Goal: Task Accomplishment & Management: Use online tool/utility

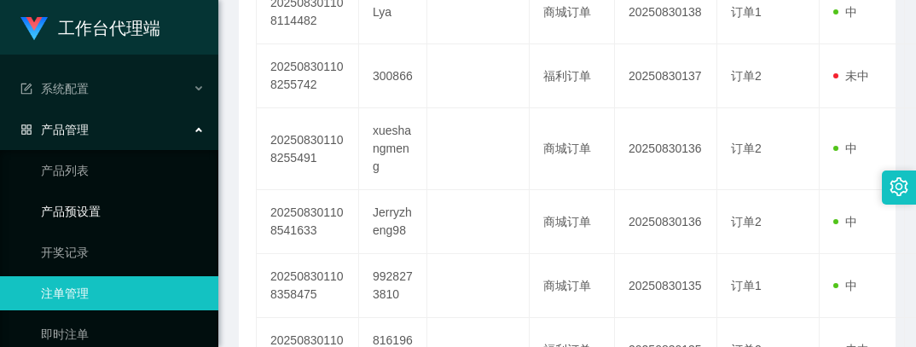
scroll to position [85, 0]
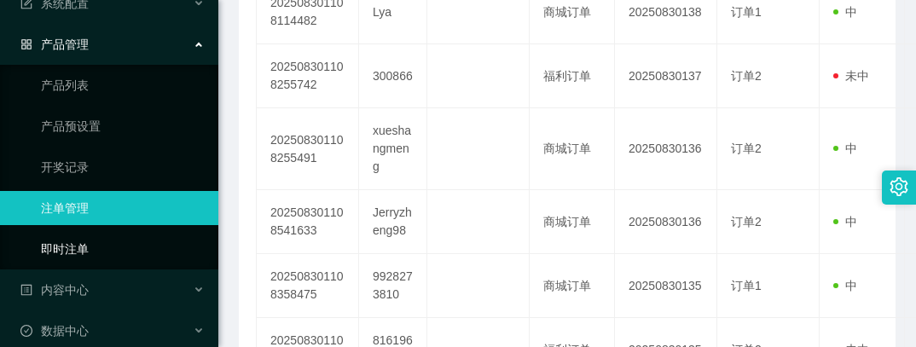
click at [98, 249] on link "即时注单" at bounding box center [123, 249] width 164 height 34
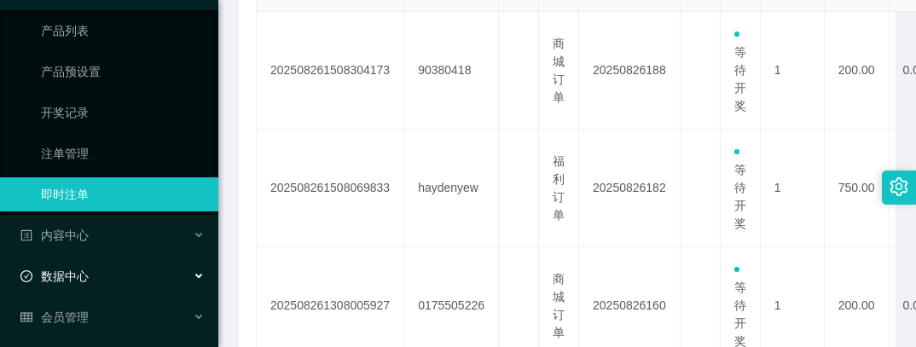
scroll to position [171, 0]
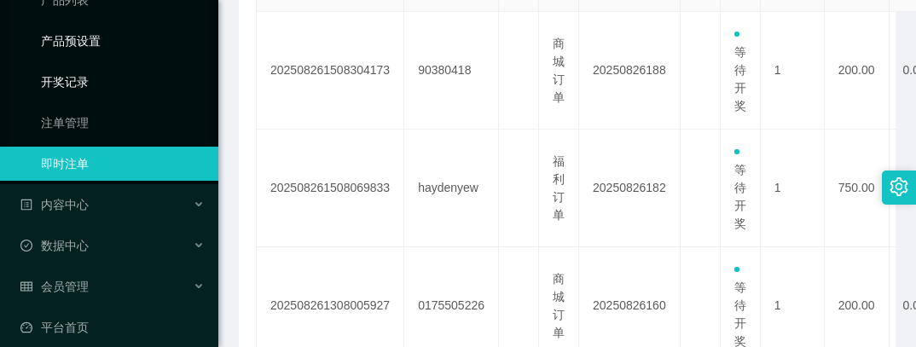
click at [103, 43] on link "产品预设置" at bounding box center [123, 41] width 164 height 34
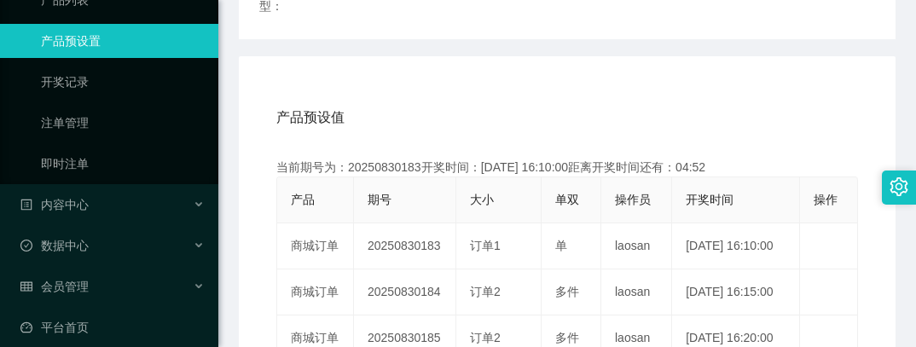
scroll to position [100, 0]
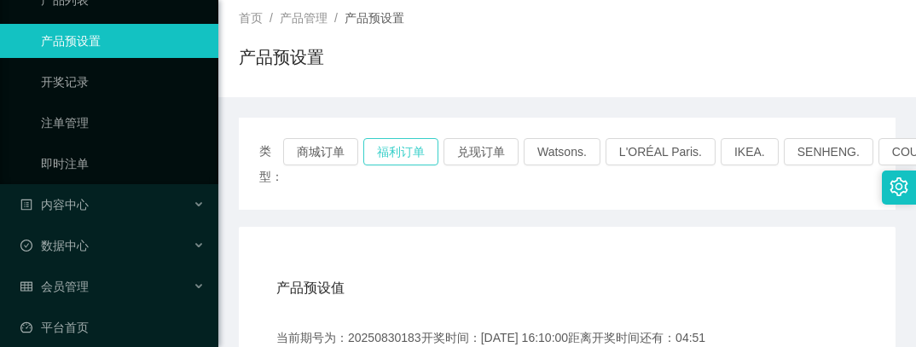
click at [398, 157] on button "福利订单" at bounding box center [400, 151] width 75 height 27
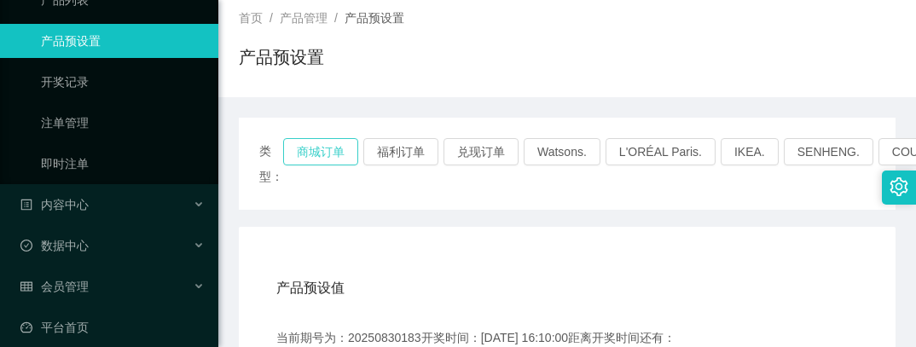
click at [324, 148] on button "商城订单" at bounding box center [320, 151] width 75 height 27
drag, startPoint x: 324, startPoint y: 148, endPoint x: 409, endPoint y: 177, distance: 89.8
click at [324, 148] on button "商城订单" at bounding box center [320, 151] width 75 height 27
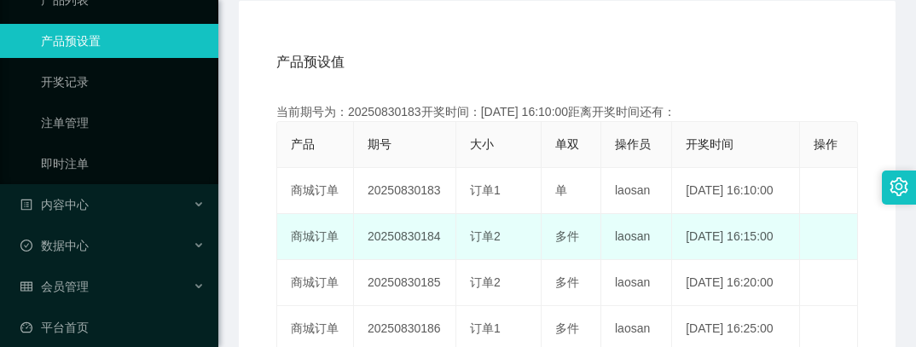
scroll to position [356, 0]
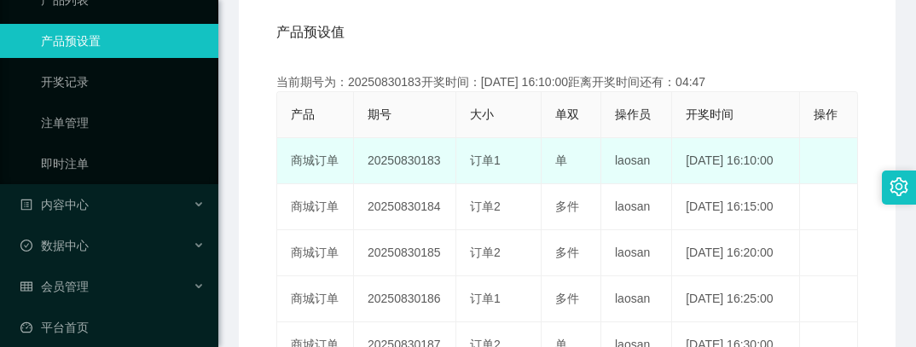
drag, startPoint x: 363, startPoint y: 189, endPoint x: 440, endPoint y: 189, distance: 76.7
click at [440, 184] on td "20250830183" at bounding box center [405, 161] width 102 height 46
copy td "20250830183"
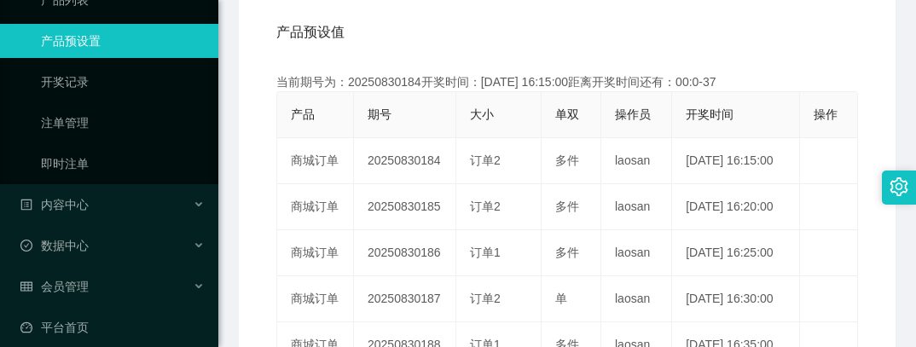
click at [433, 38] on div "产品预设值 添加期号" at bounding box center [567, 33] width 582 height 48
